Goal: Information Seeking & Learning: Learn about a topic

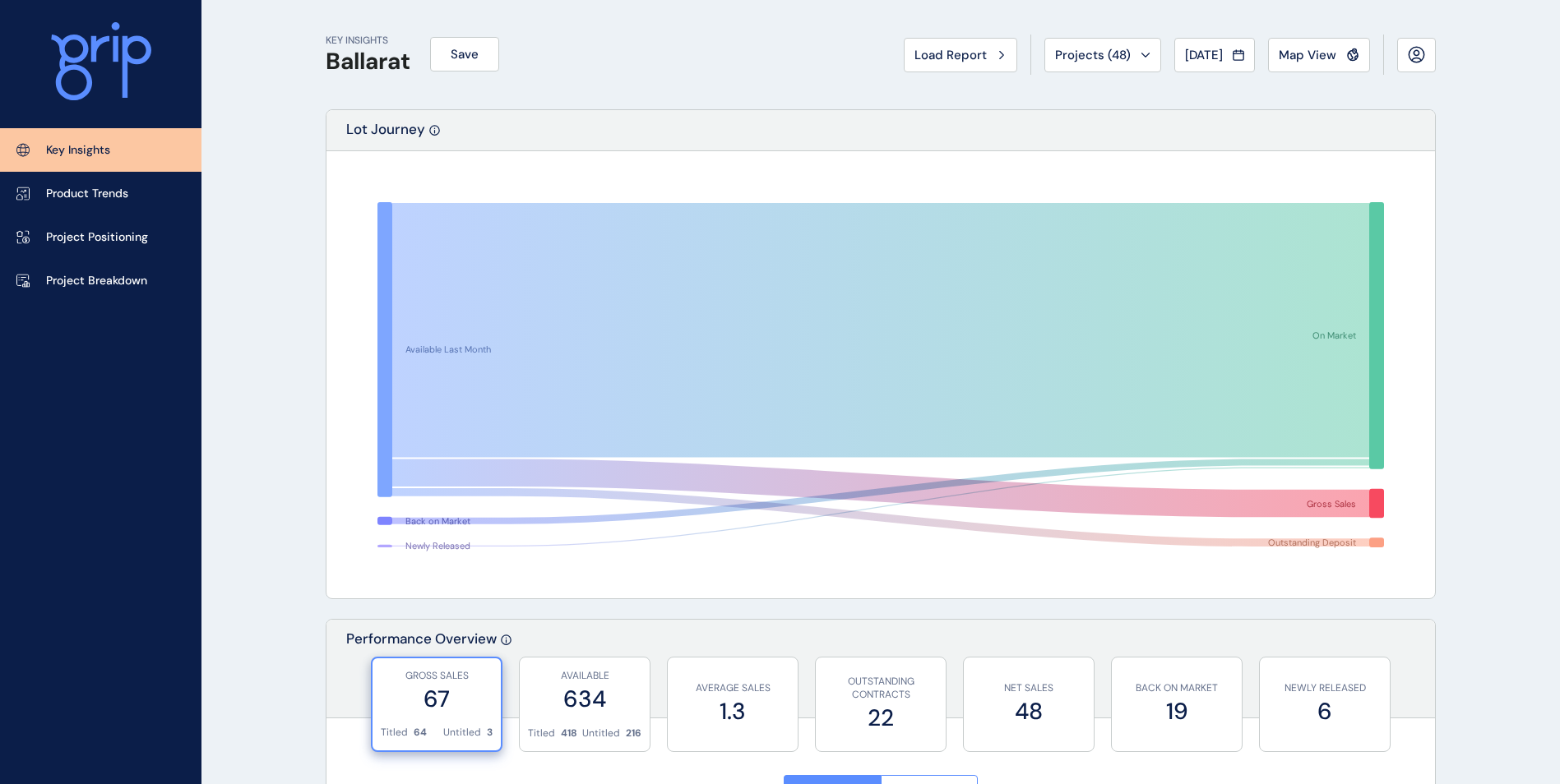
scroll to position [740, 0]
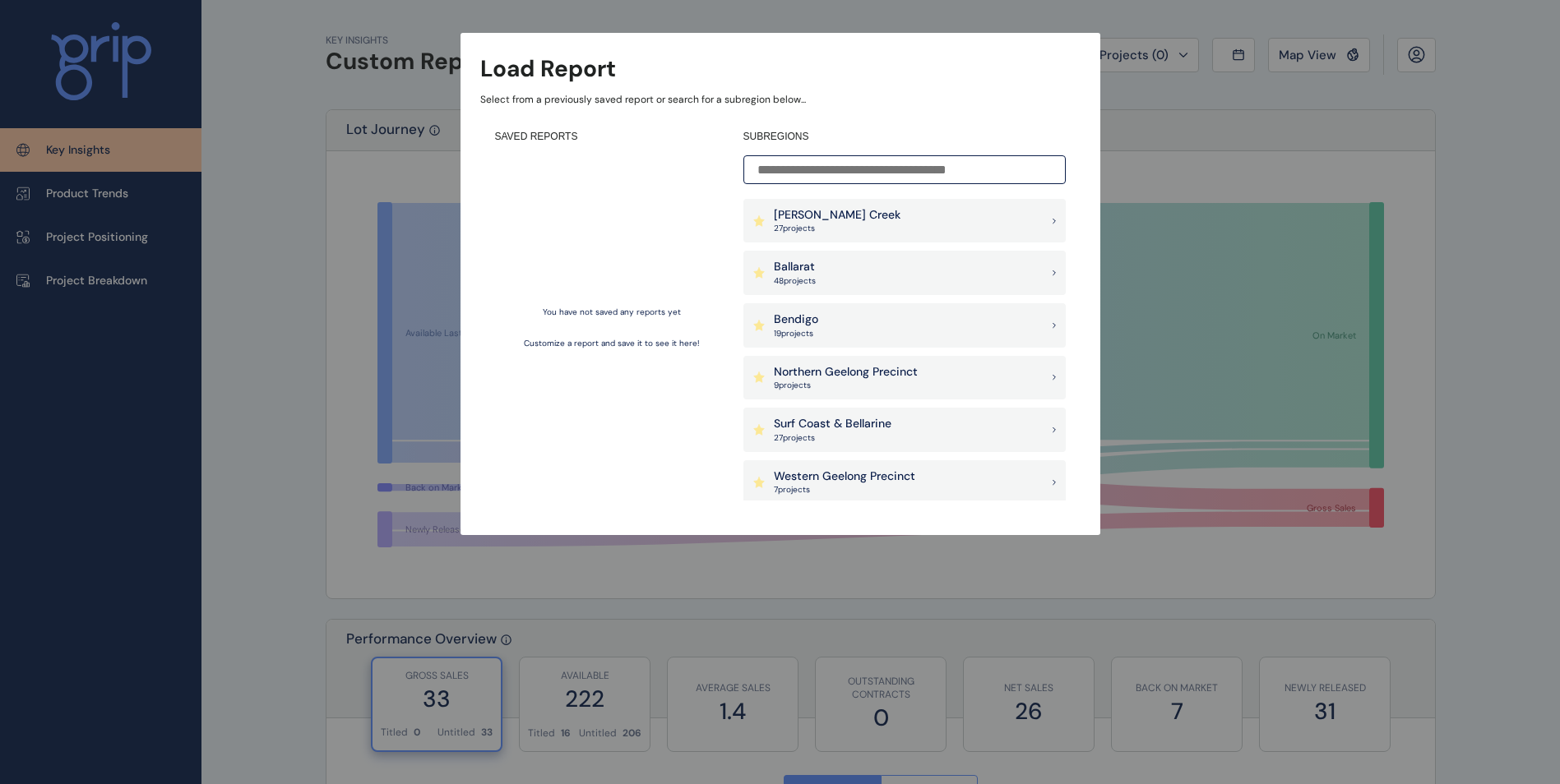
click at [847, 275] on div "Ballarat 48 project s" at bounding box center [904, 273] width 322 height 45
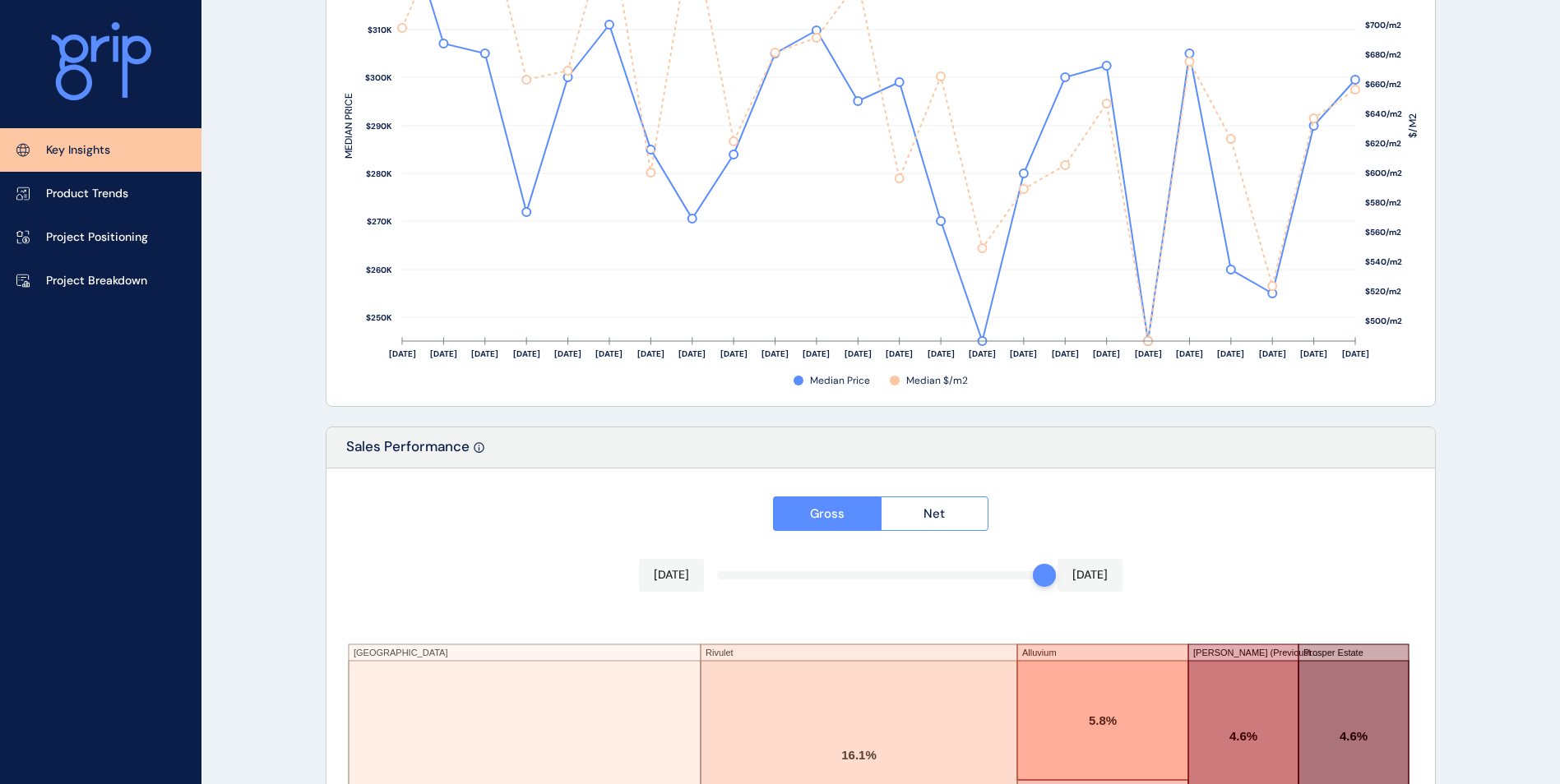
scroll to position [2676, 0]
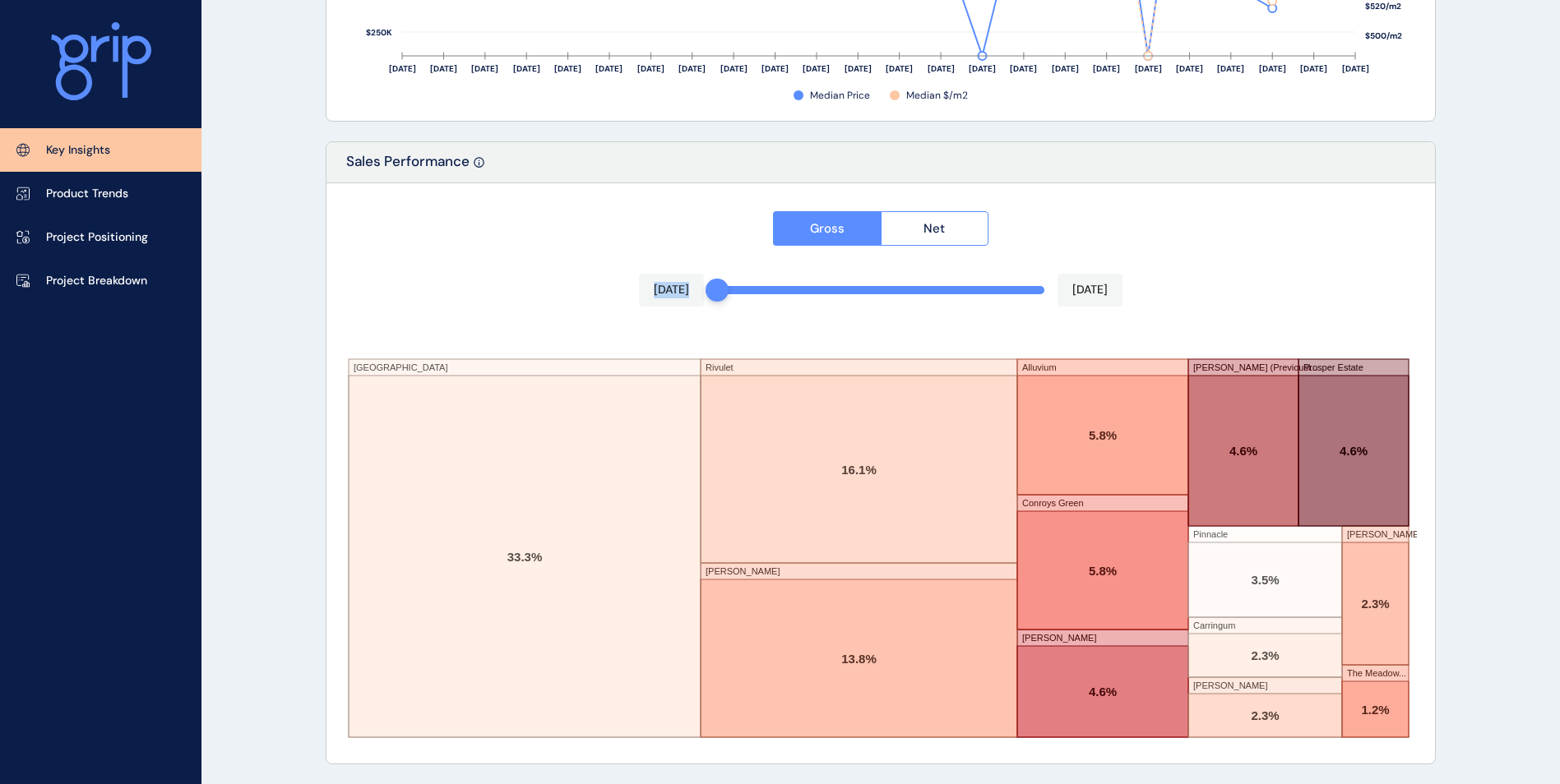
drag, startPoint x: 1032, startPoint y: 294, endPoint x: 1017, endPoint y: 299, distance: 15.8
click at [706, 280] on div "Gross Net Oct 2024 Sep 2025 Aberdeen Rivulet Winterfield Alluvium Conroys Green…" at bounding box center [881, 473] width 1109 height 580
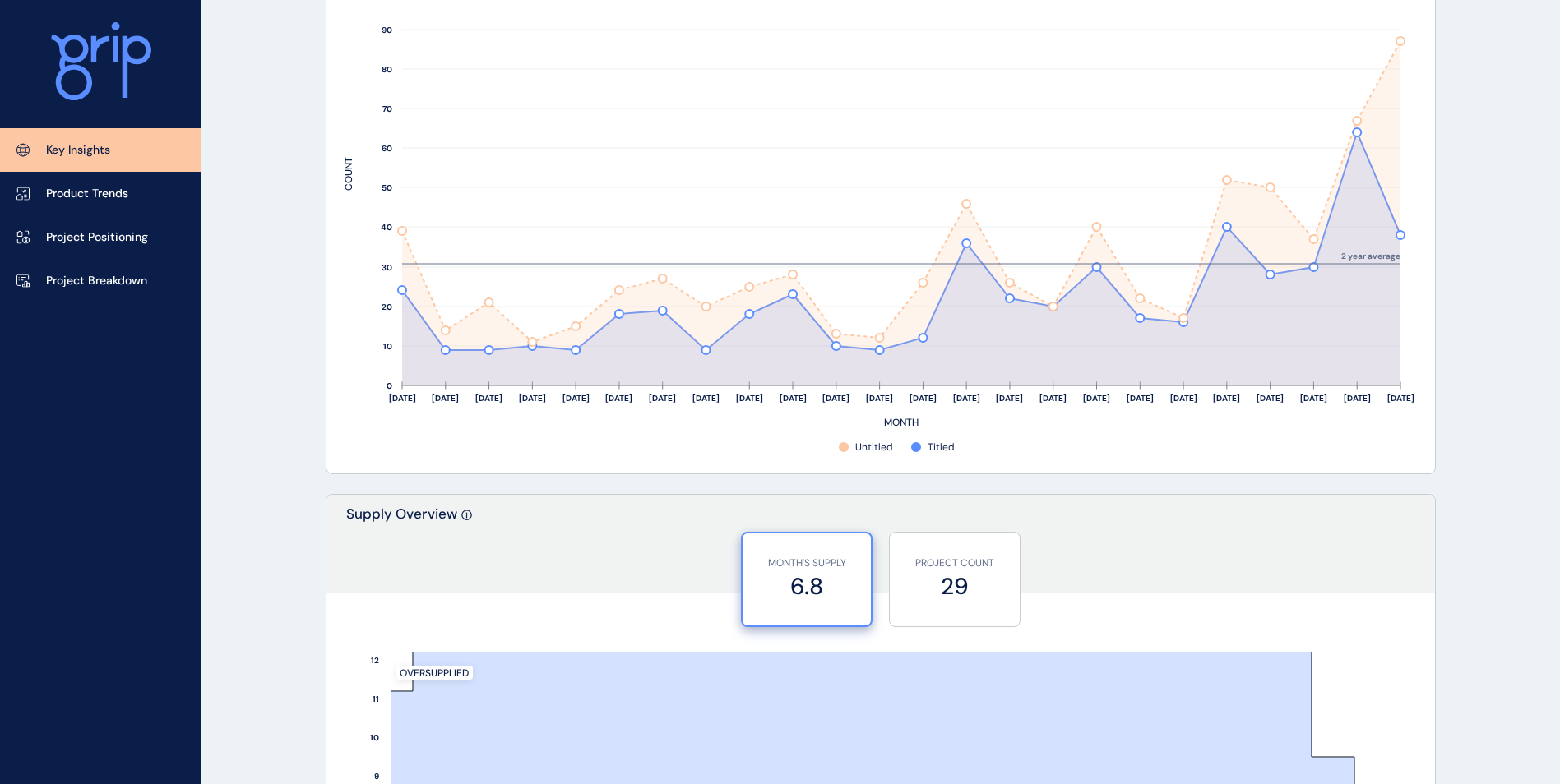
scroll to position [539, 0]
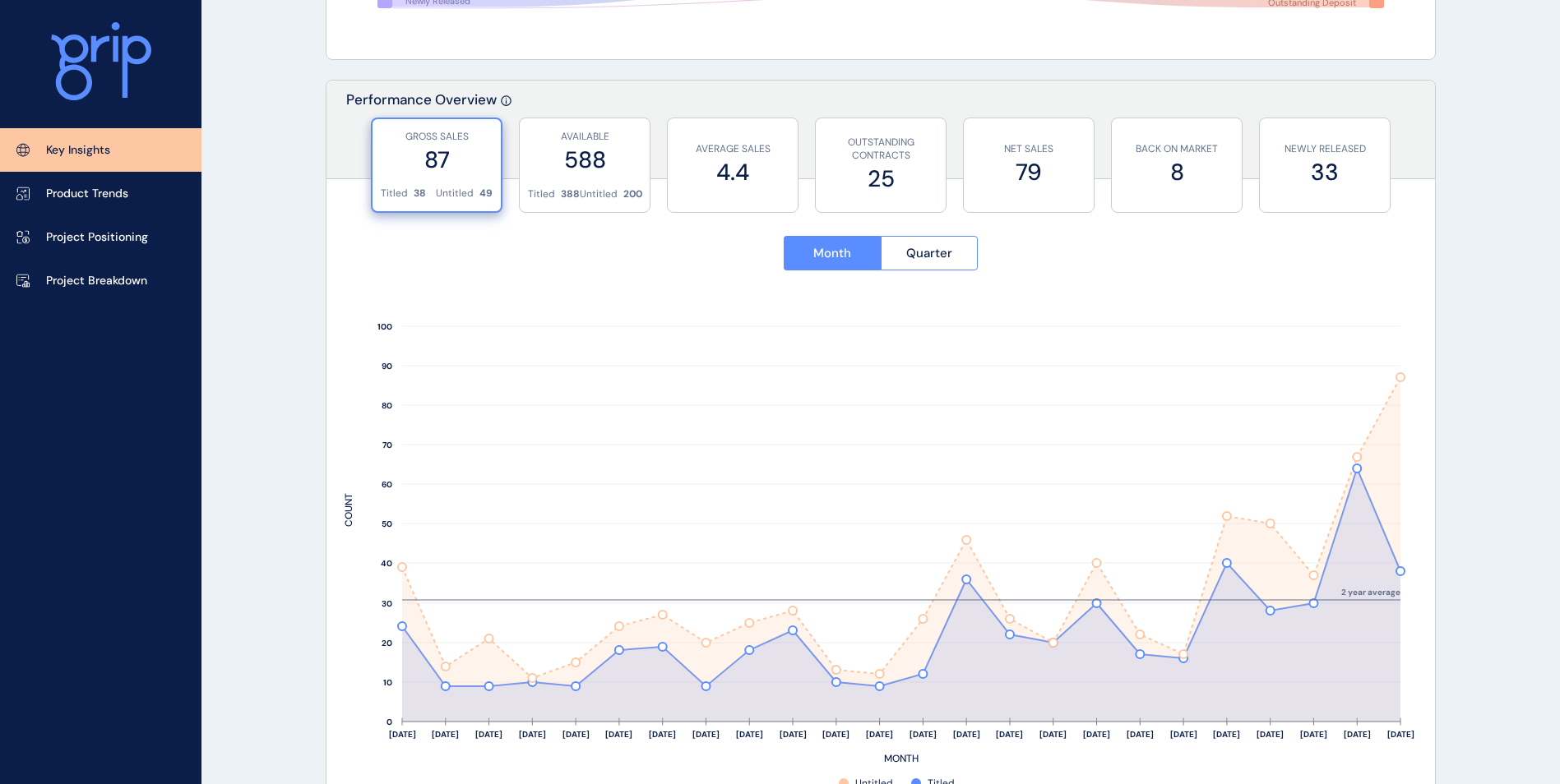
click at [86, 280] on p "Project Breakdown" at bounding box center [96, 280] width 101 height 16
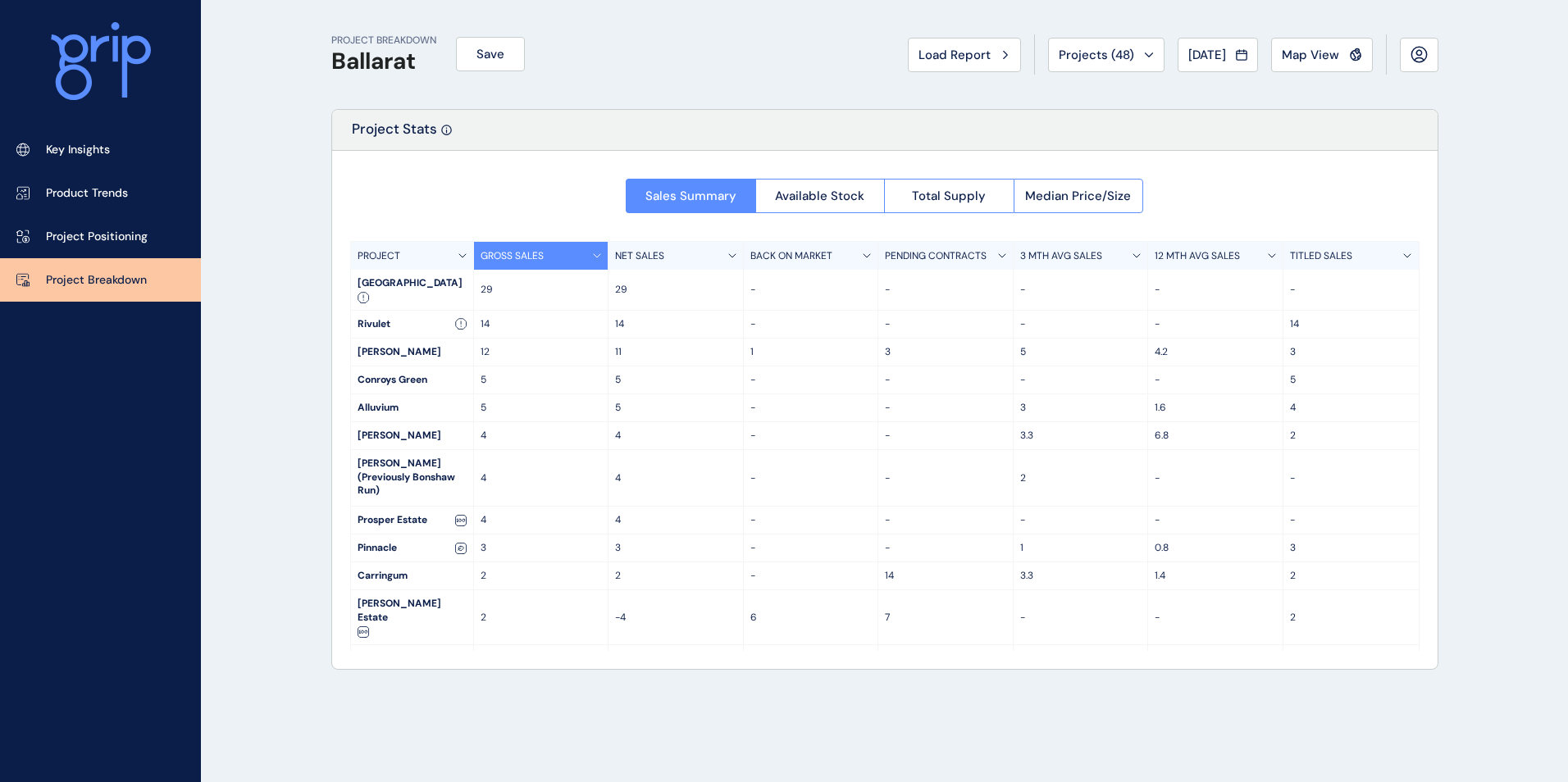
click at [90, 153] on p "Key Insights" at bounding box center [78, 149] width 64 height 16
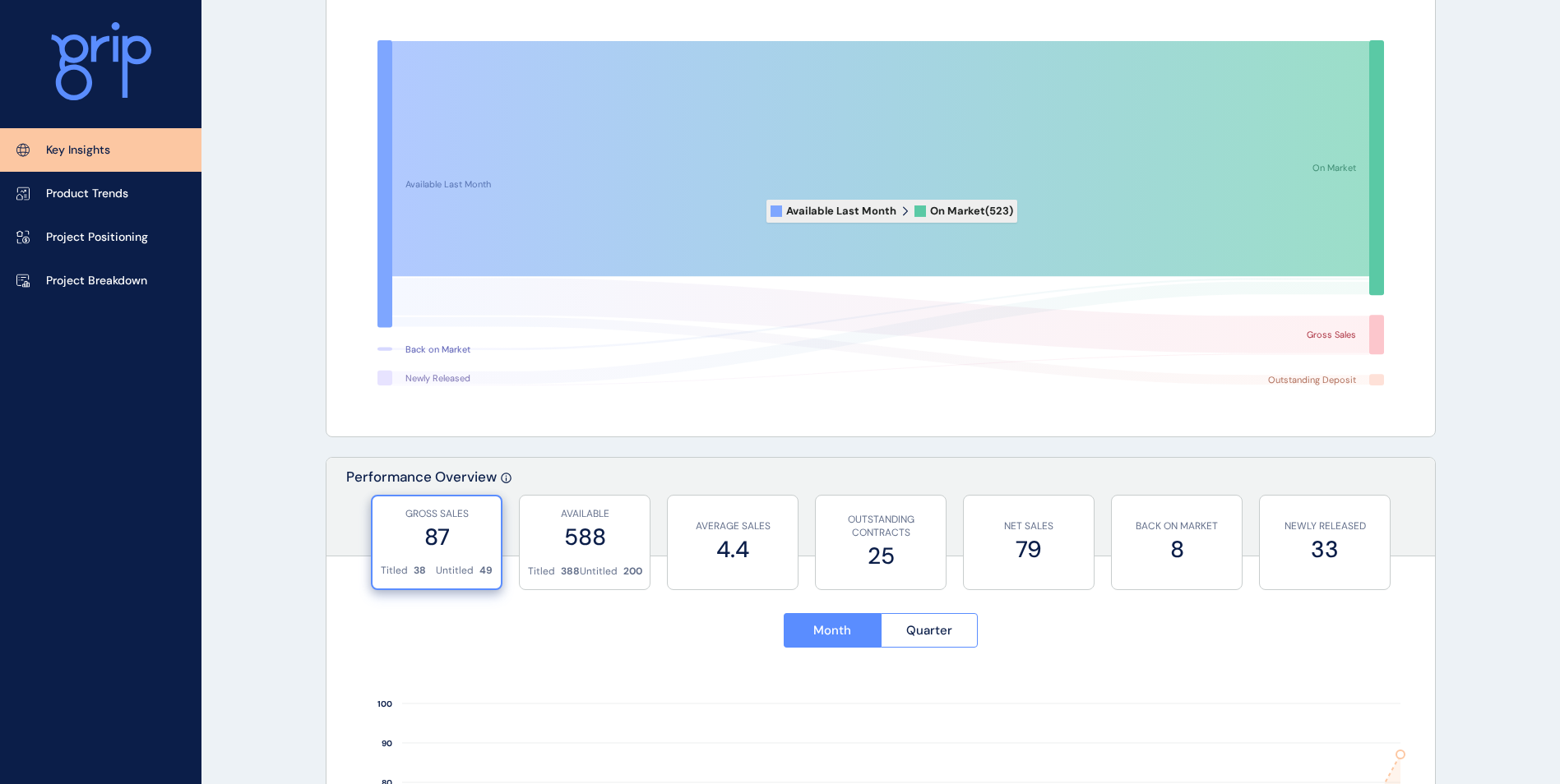
scroll to position [165, 0]
